Goal: Information Seeking & Learning: Learn about a topic

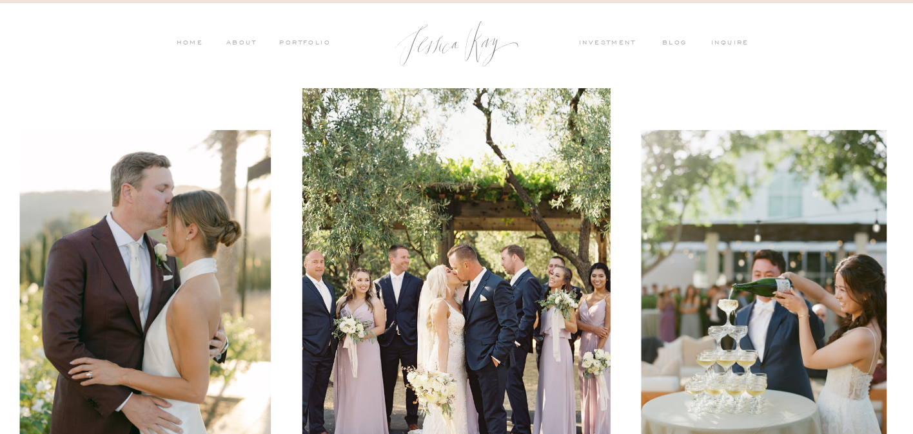
click at [610, 41] on nav "investment" at bounding box center [610, 44] width 63 height 12
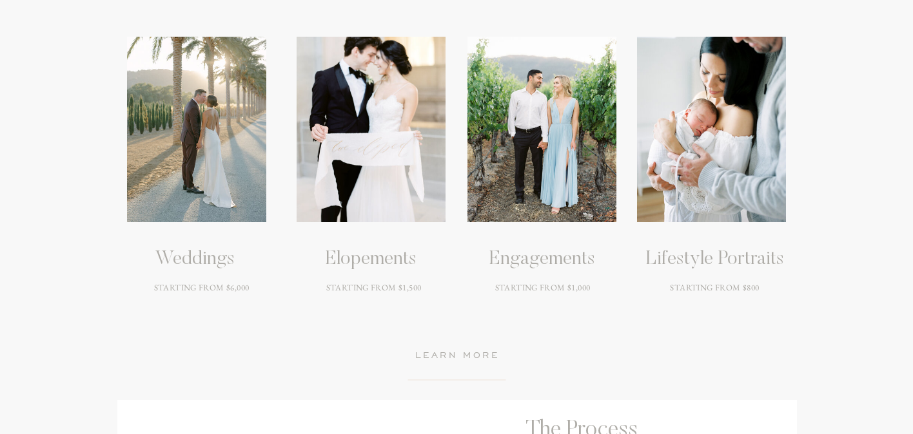
scroll to position [1793, 0]
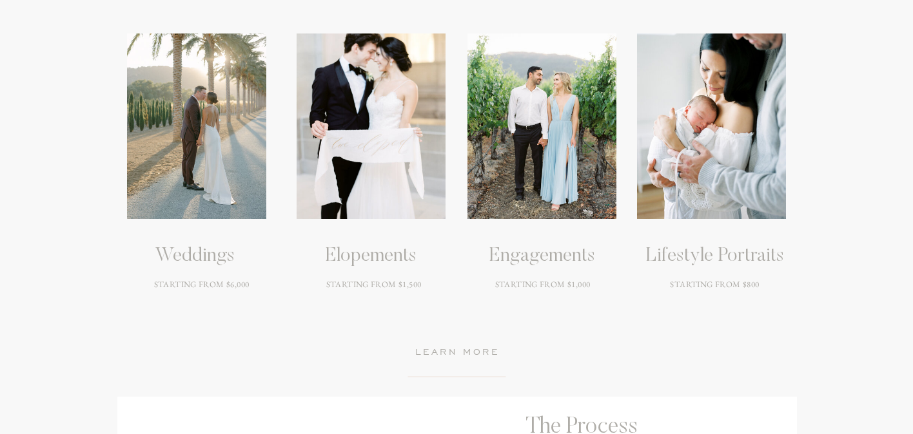
click at [202, 177] on div at bounding box center [196, 127] width 139 height 186
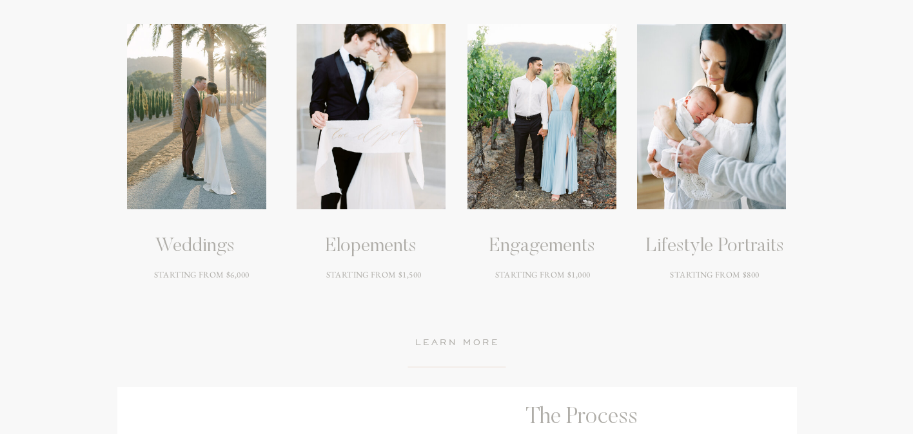
scroll to position [1809, 0]
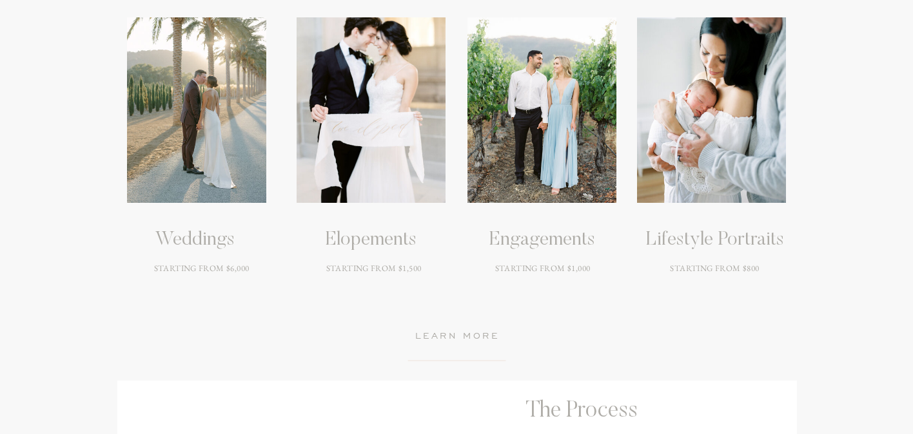
click at [184, 249] on h3 "Weddings" at bounding box center [194, 240] width 195 height 23
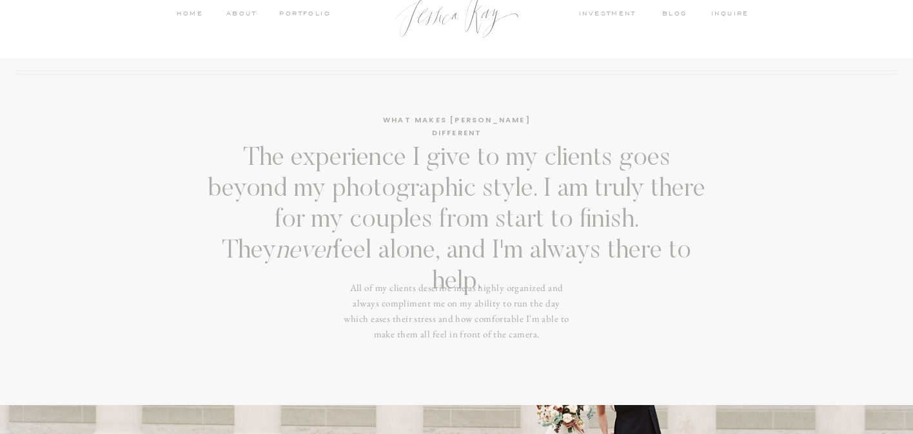
scroll to position [0, 0]
